Goal: Browse casually

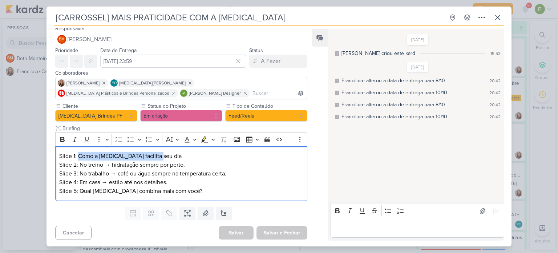
scroll to position [210, 0]
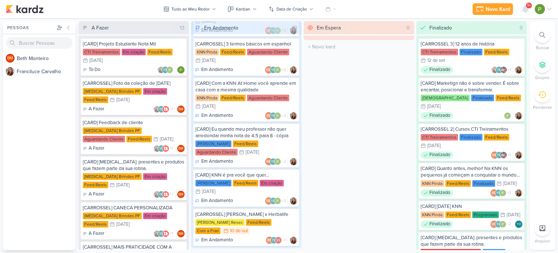
scroll to position [210, 0]
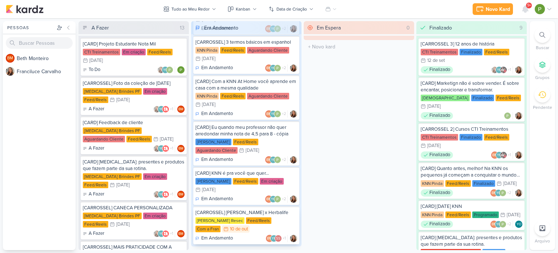
click at [230, 217] on div "[PERSON_NAME] Resec" at bounding box center [220, 220] width 49 height 7
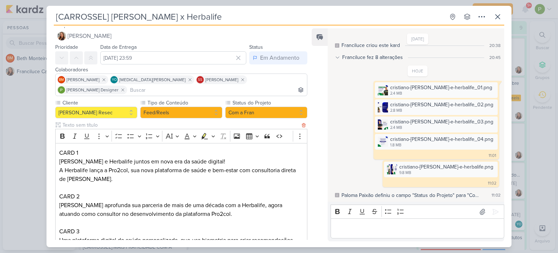
scroll to position [0, 0]
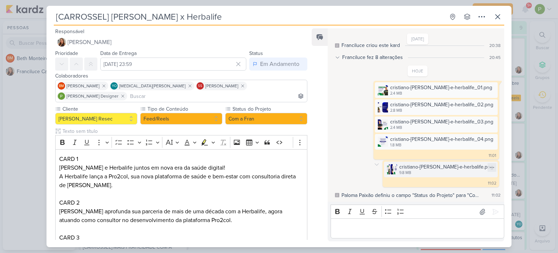
click at [397, 166] on img at bounding box center [392, 169] width 10 height 10
click at [10, 128] on div "[CARROSSEL] [PERSON_NAME] x Herbalife Criado por Franciluce" at bounding box center [279, 126] width 558 height 253
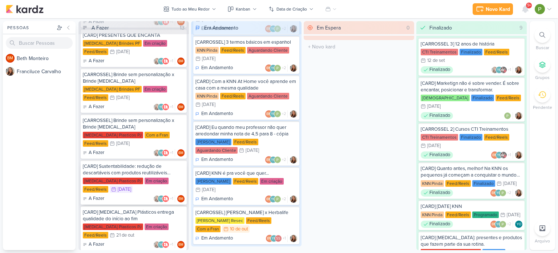
scroll to position [254, 0]
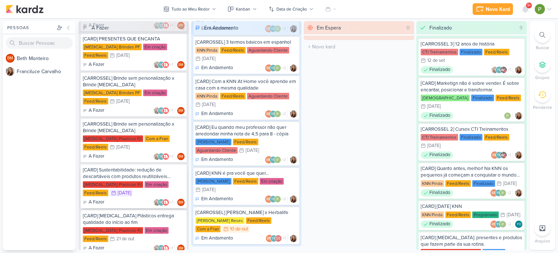
click at [108, 175] on div "[CARD] Sustentabilidade: redução de descartáveis com produtos reutilizáveis [ME…" at bounding box center [134, 172] width 102 height 13
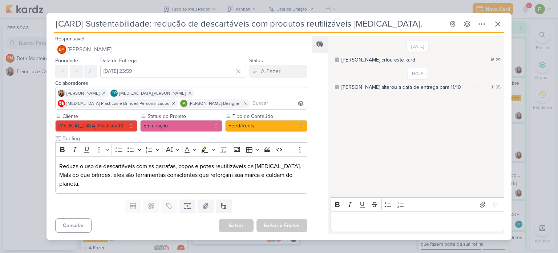
click at [2, 134] on div "[CARD] Sustentabilidade: redução de descartáveis com produtos reutilizáveis [ME…" at bounding box center [279, 126] width 558 height 253
